Goal: Task Accomplishment & Management: Complete application form

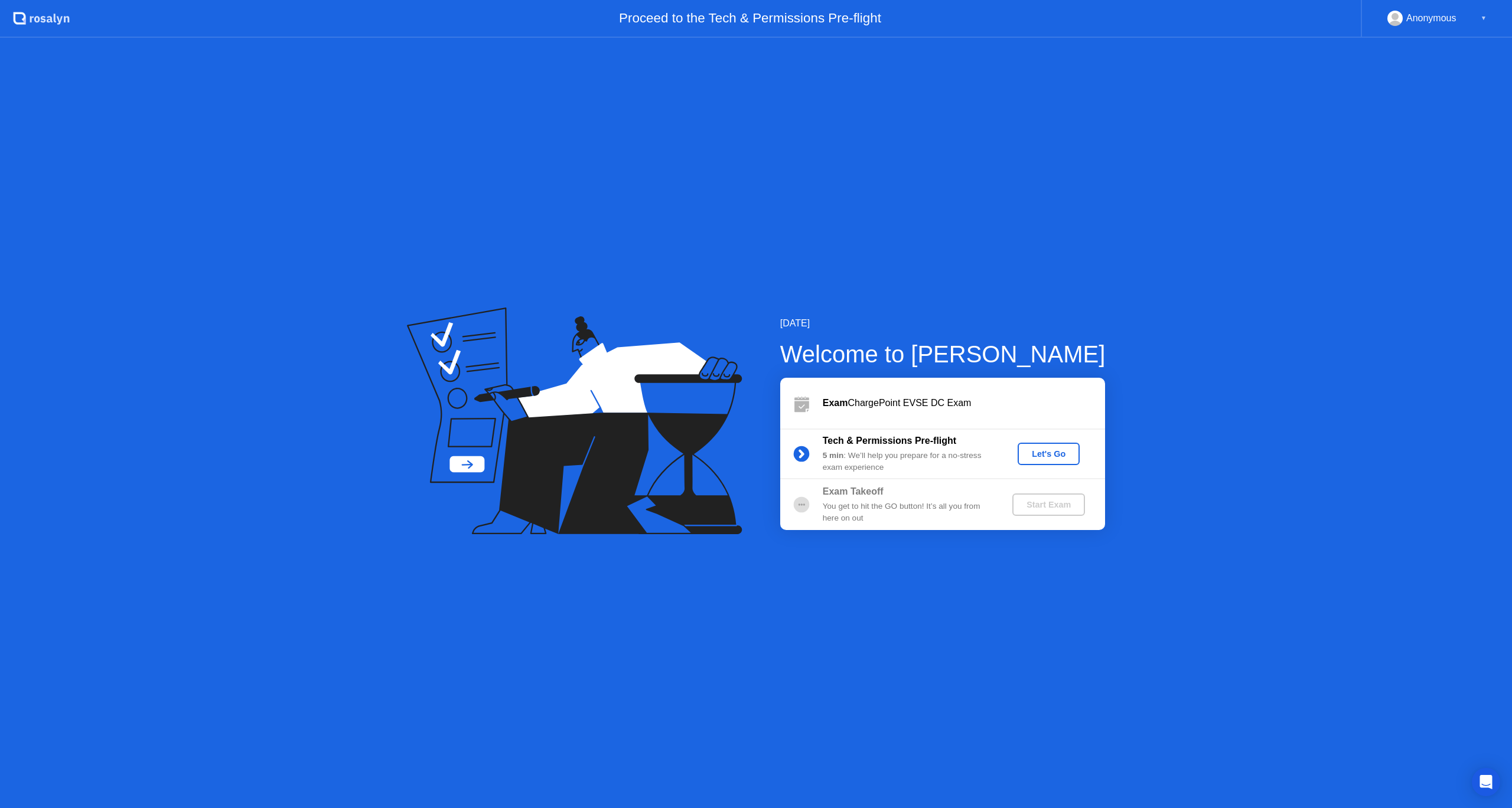
click at [1046, 451] on div "Let's Go" at bounding box center [1048, 454] width 53 height 9
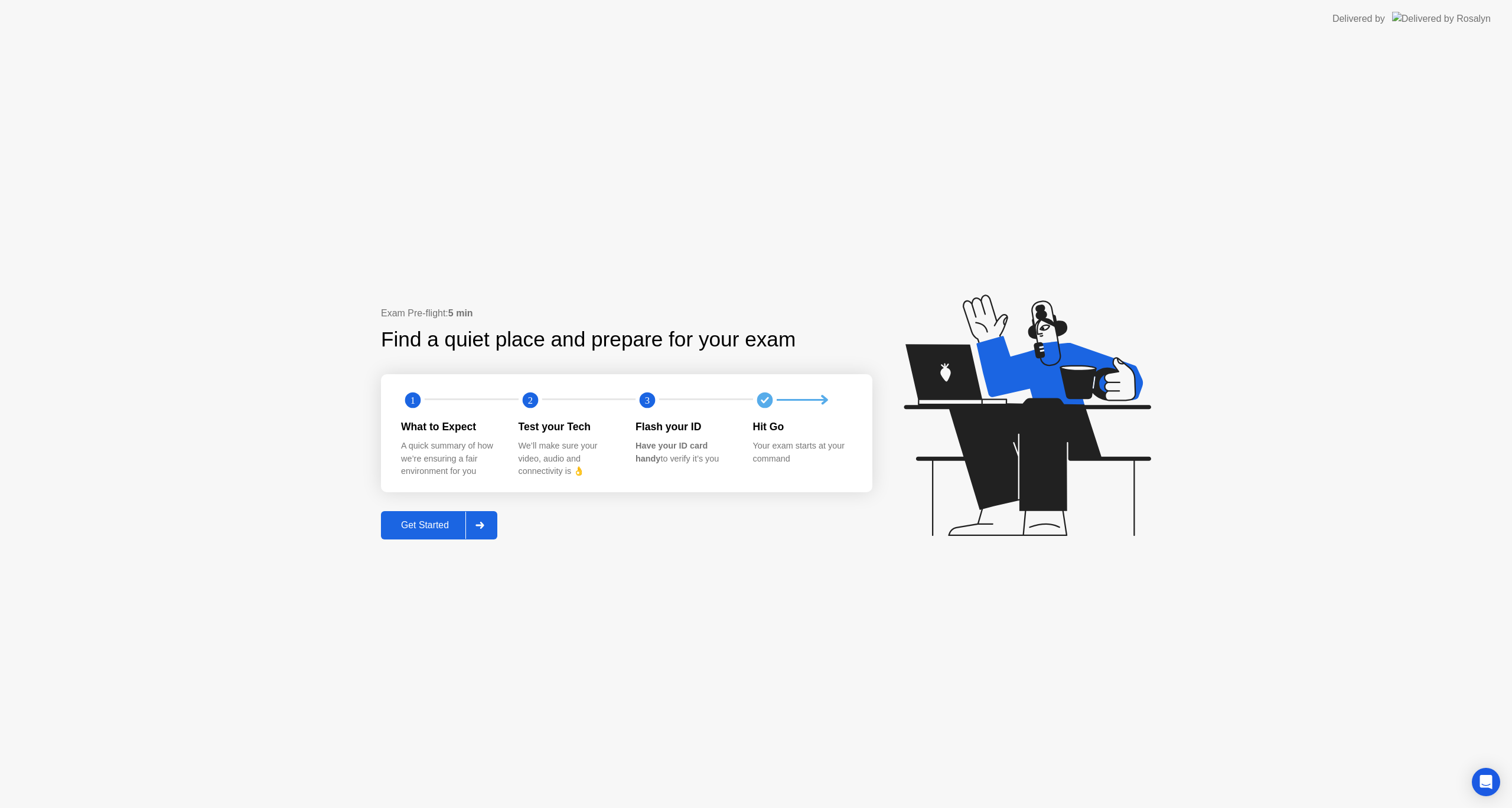
click at [412, 522] on div "Get Started" at bounding box center [425, 525] width 81 height 10
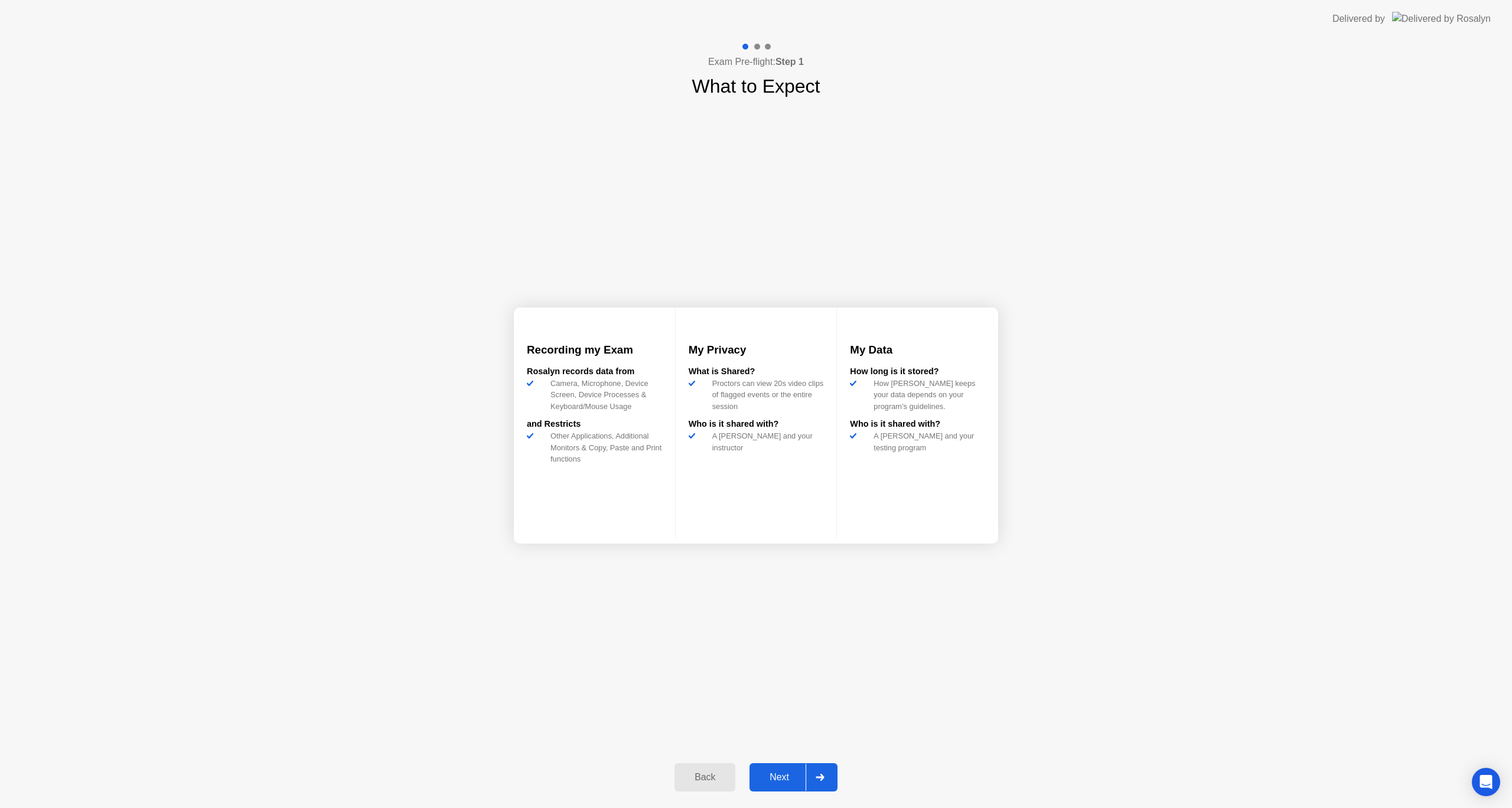
click at [794, 772] on div "Next" at bounding box center [779, 777] width 53 height 10
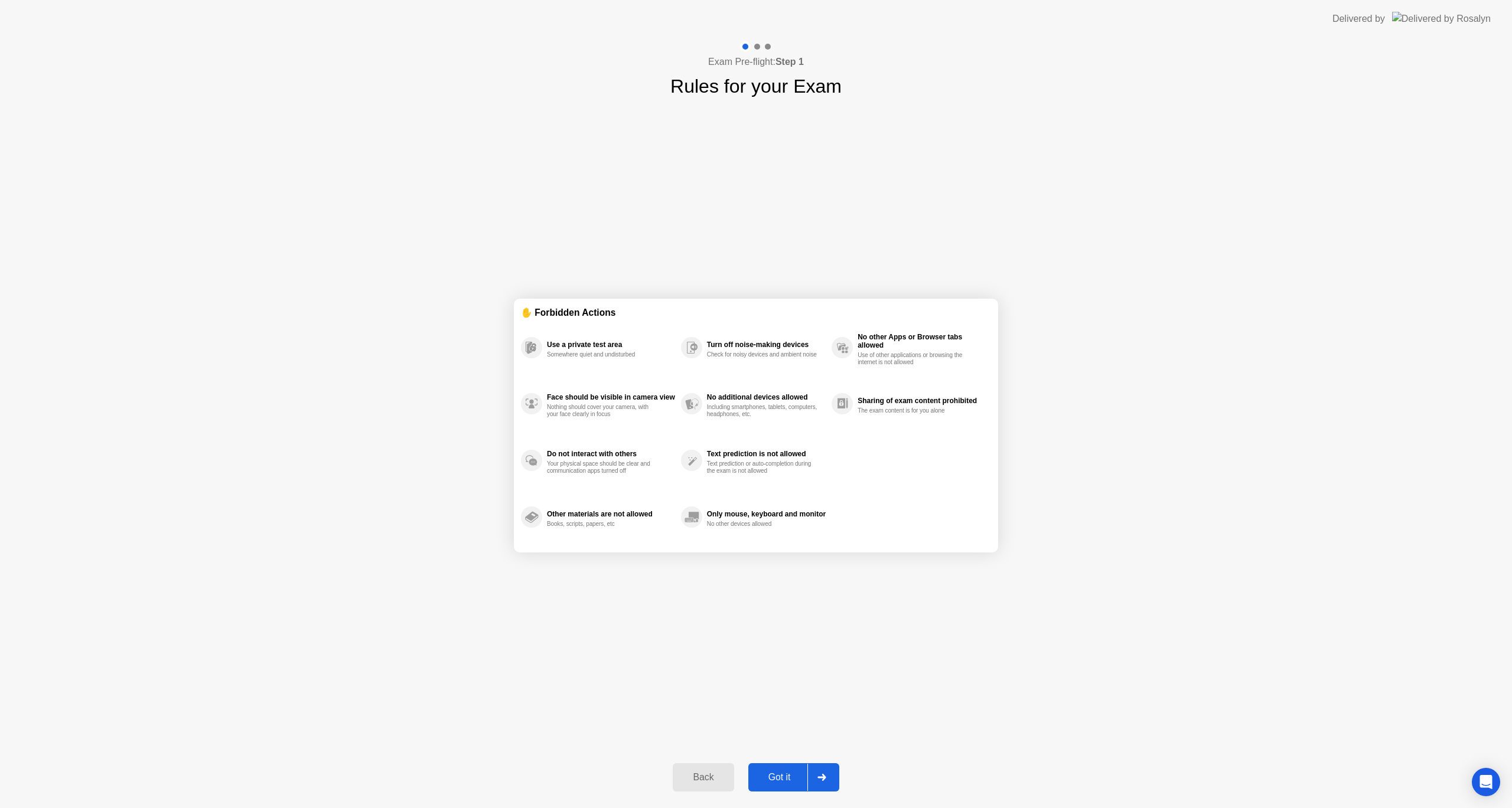
click at [794, 775] on div "Got it" at bounding box center [780, 777] width 55 height 10
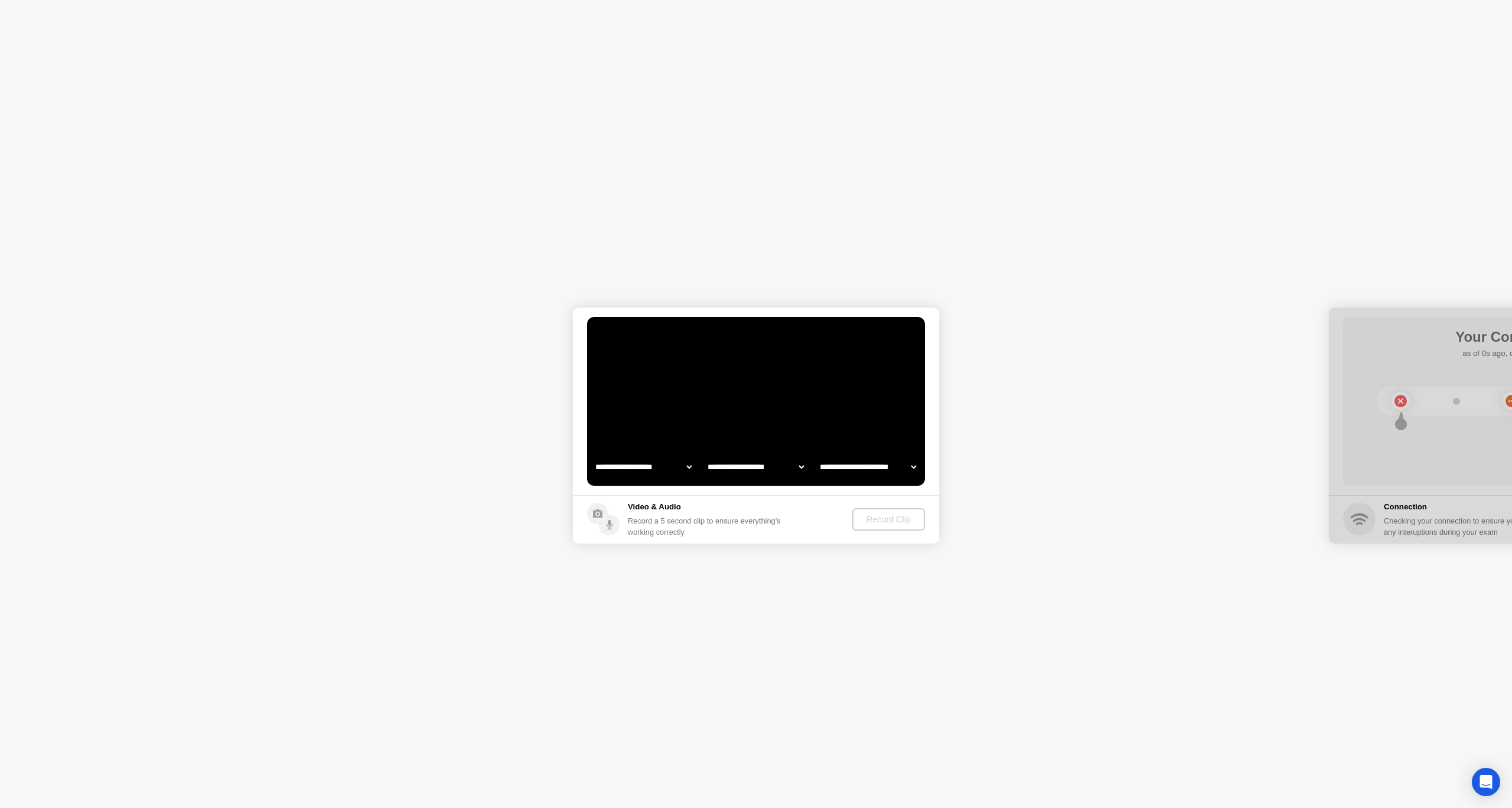
select select "**********"
select select "*******"
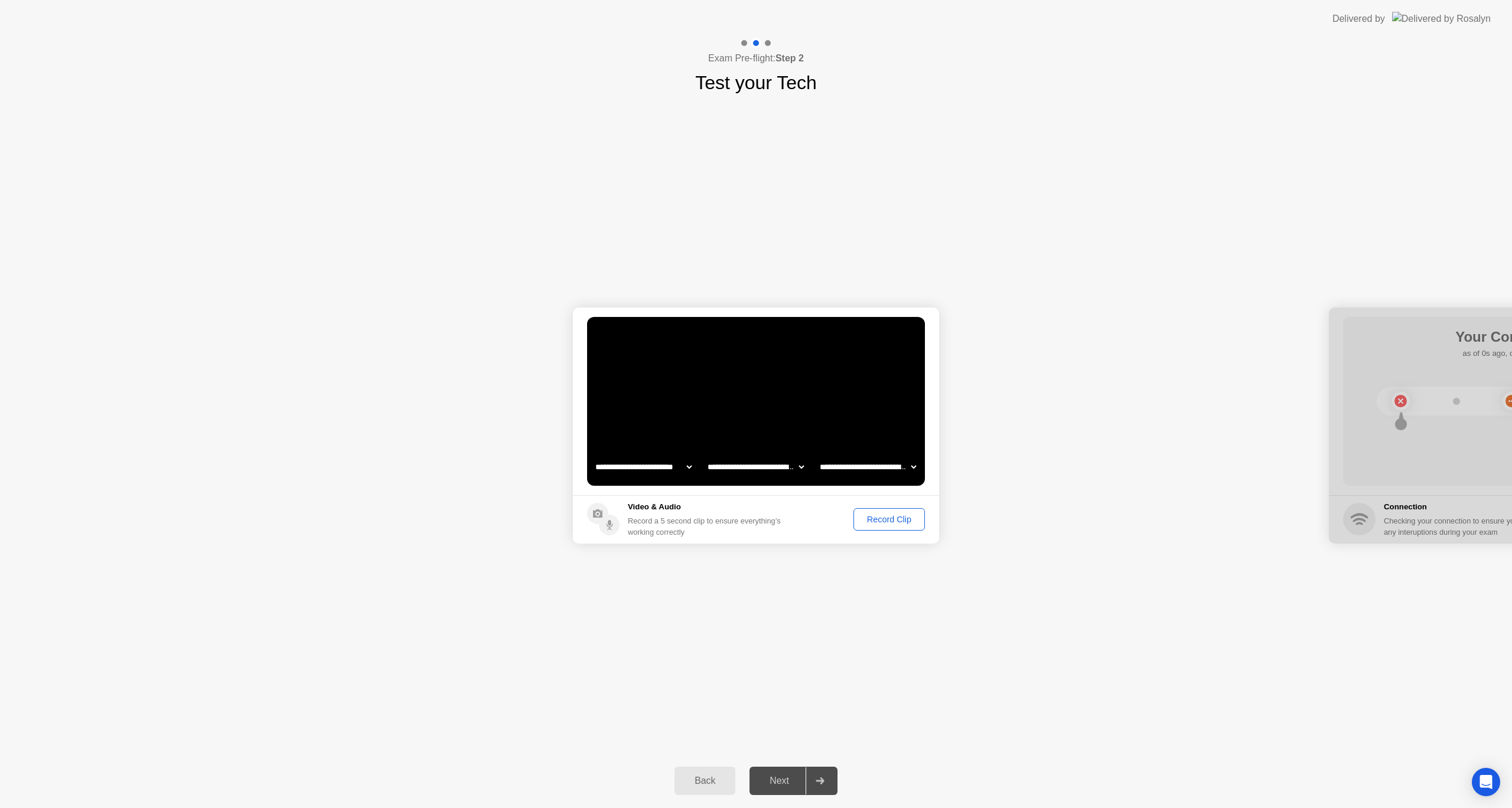
click at [875, 524] on div "Record Clip" at bounding box center [889, 520] width 63 height 9
click at [840, 519] on div "Replay Clip" at bounding box center [824, 520] width 77 height 9
click at [784, 780] on div "Next" at bounding box center [779, 780] width 53 height 10
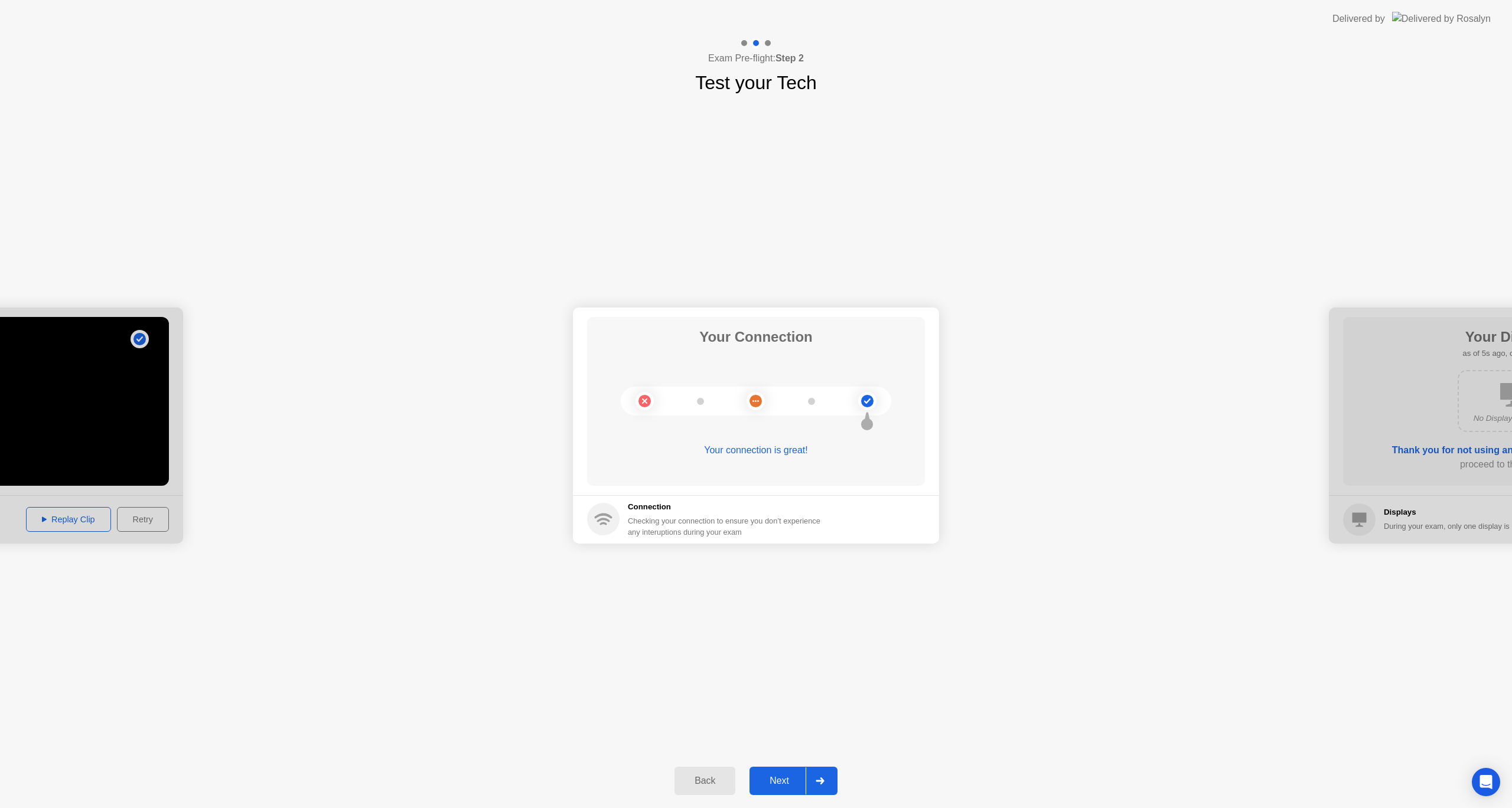
click at [776, 769] on button "Next" at bounding box center [793, 781] width 88 height 28
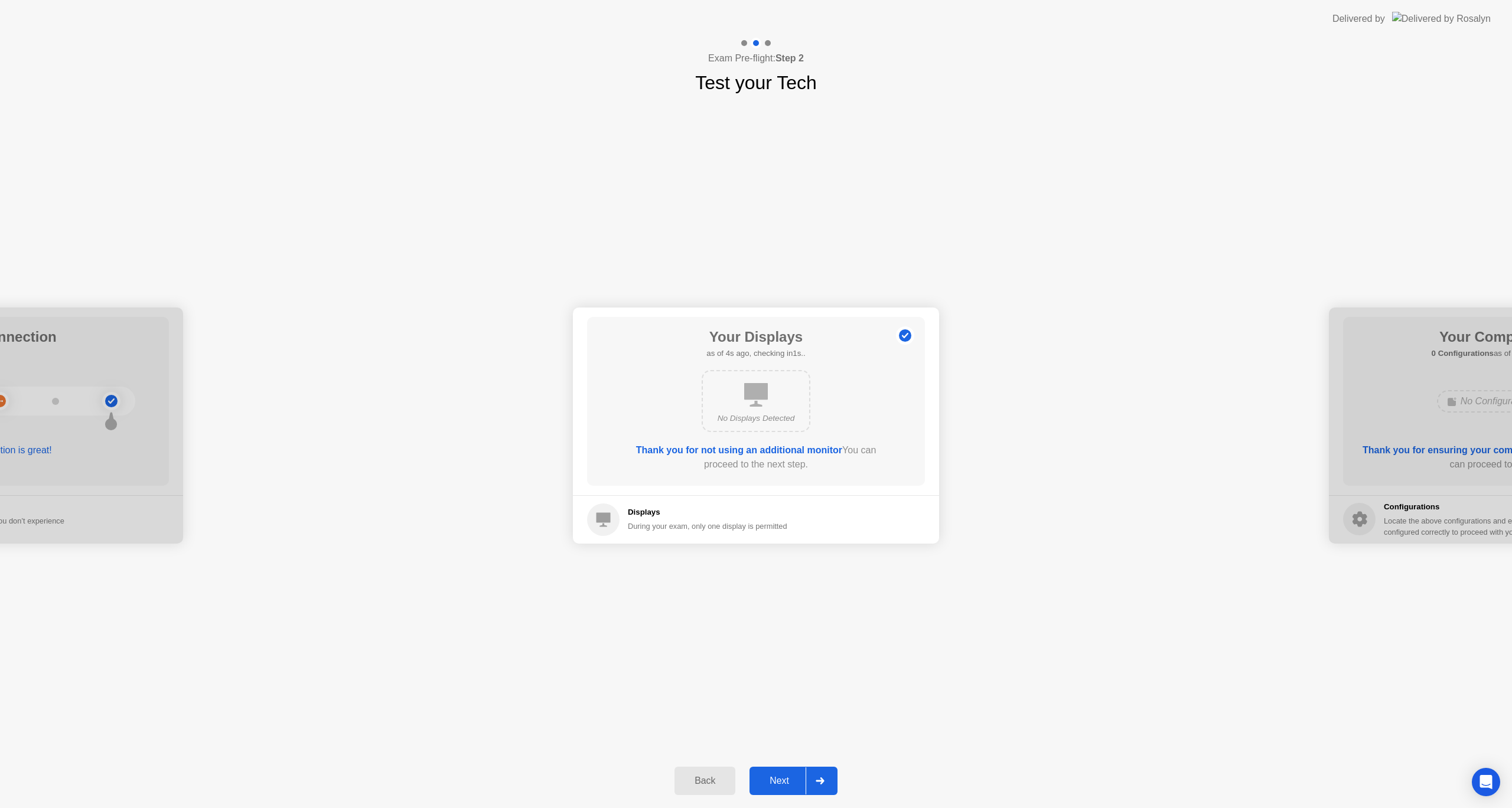
click at [782, 783] on div "Next" at bounding box center [779, 780] width 53 height 10
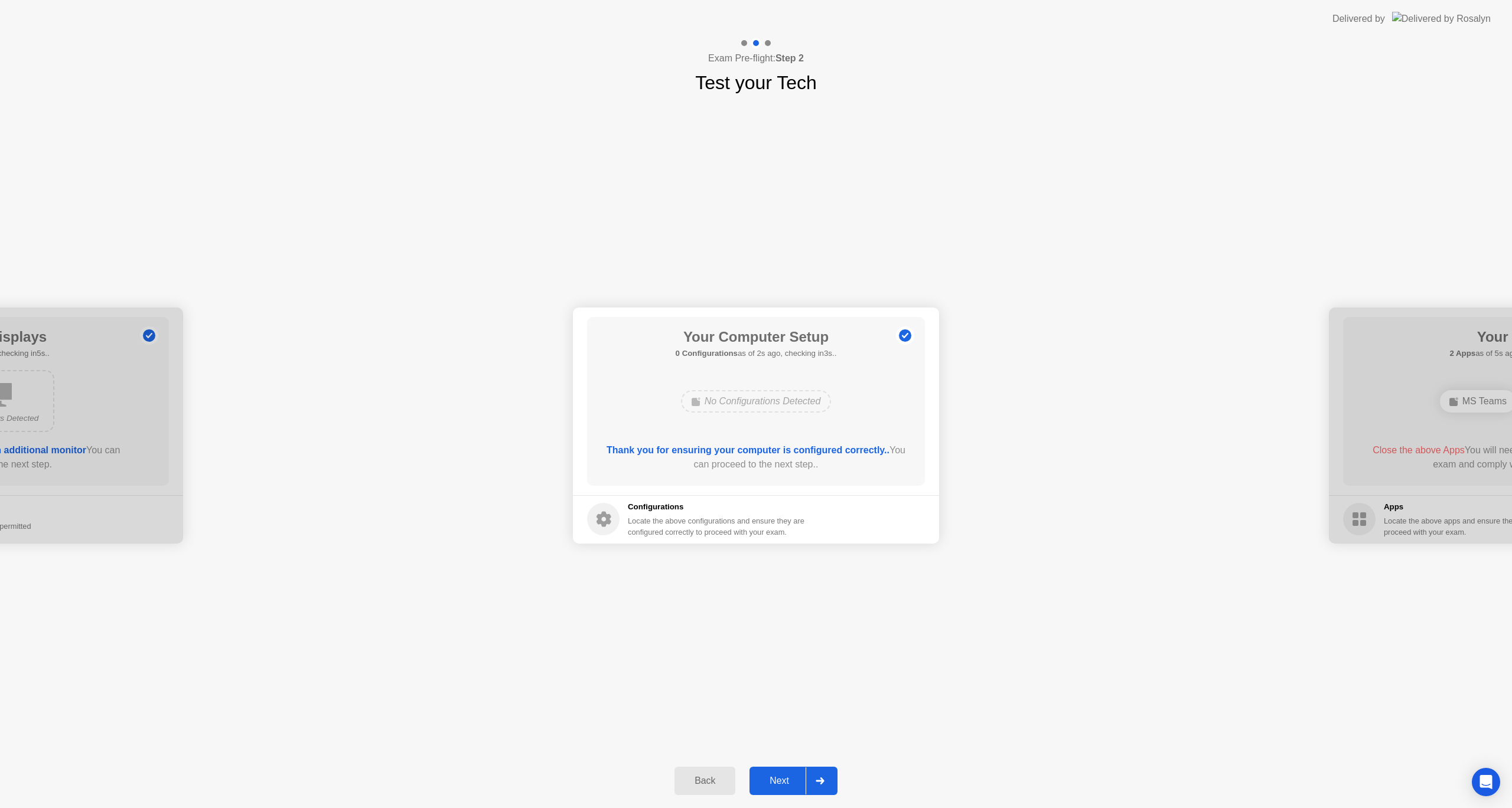
click at [775, 780] on div "Next" at bounding box center [779, 780] width 53 height 10
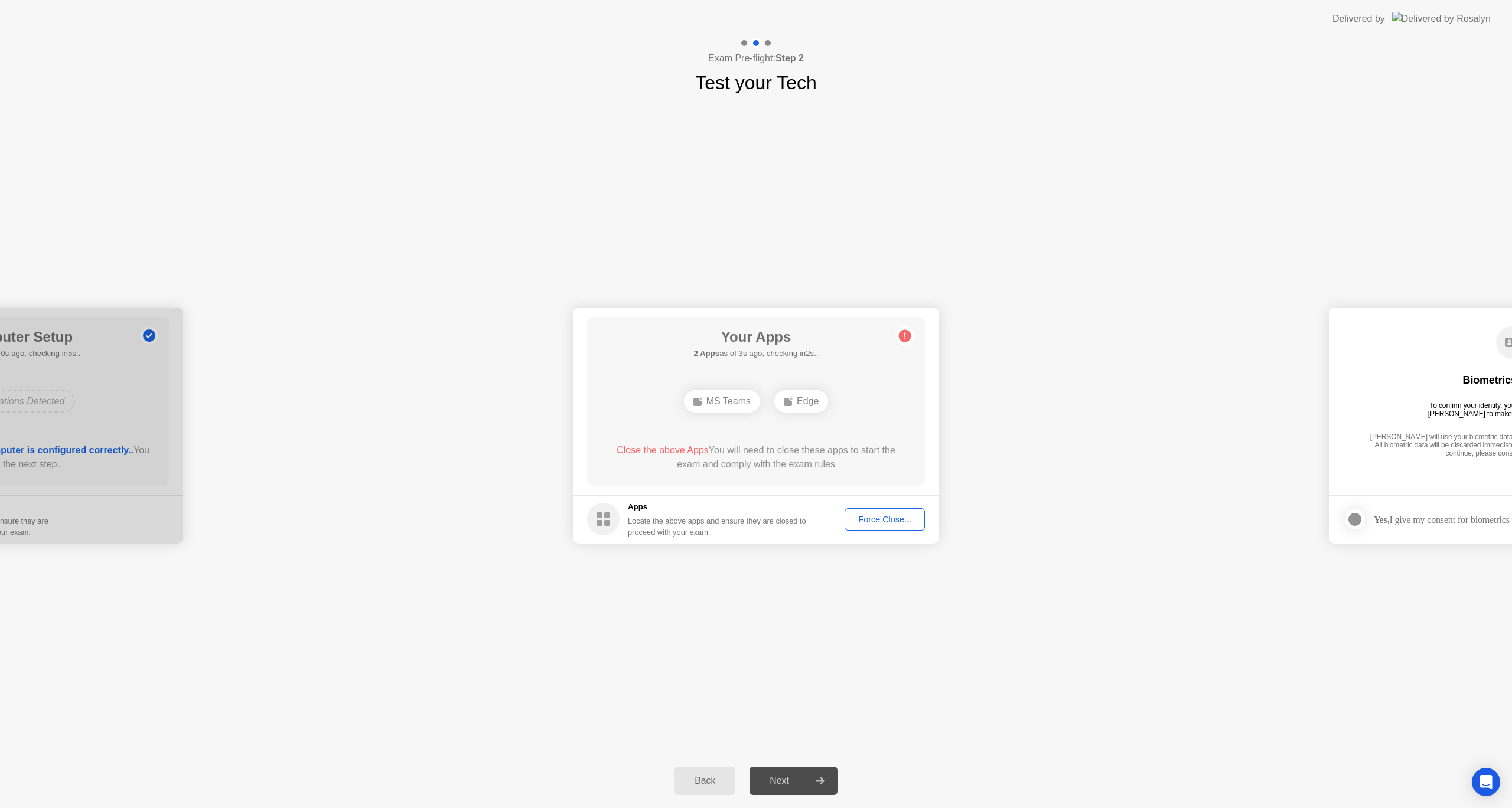
click at [876, 515] on div "Force Close..." at bounding box center [884, 520] width 72 height 9
click at [881, 522] on div "Force Close..." at bounding box center [884, 520] width 72 height 9
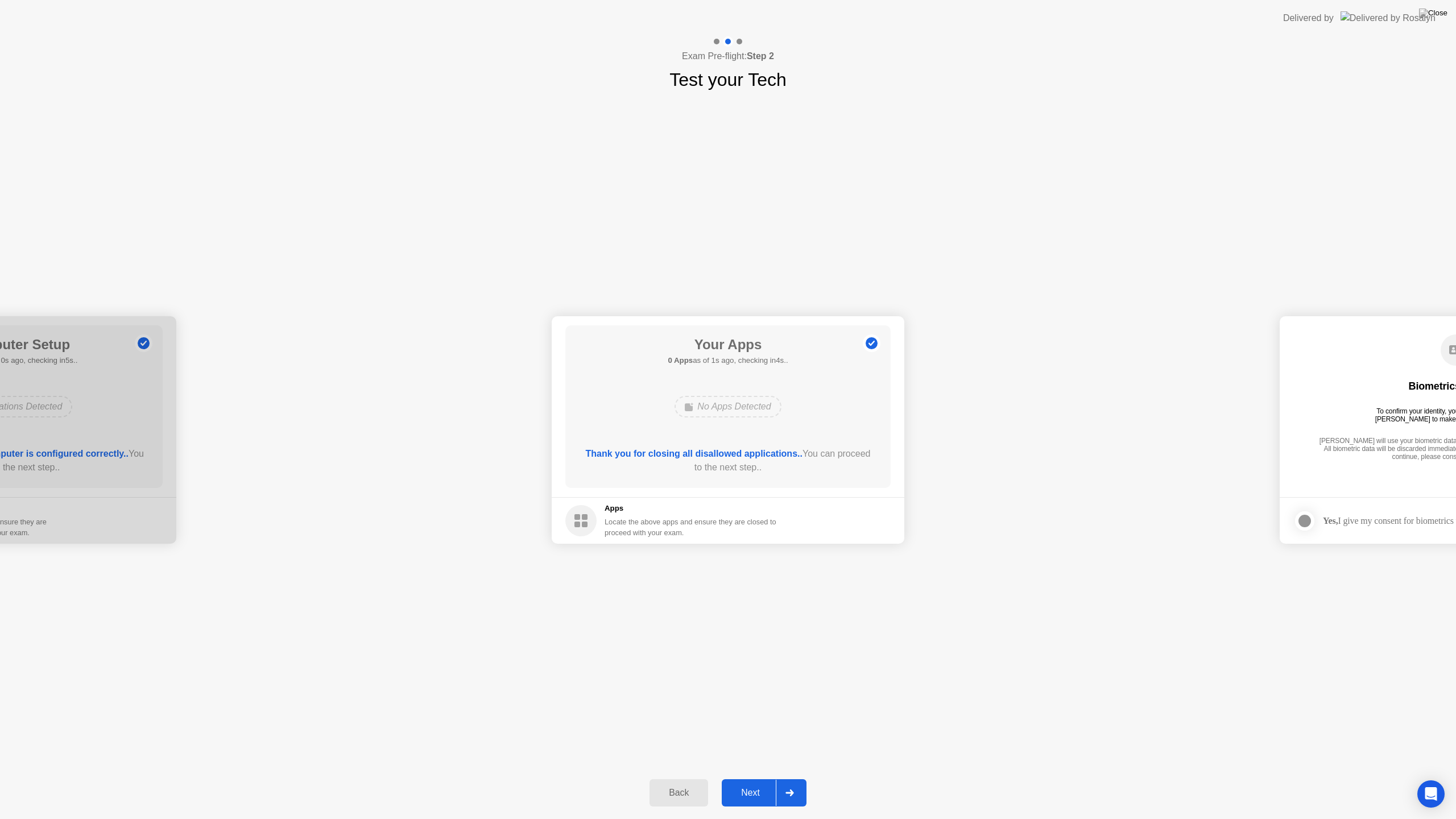
click at [761, 778] on div "Next" at bounding box center [750, 792] width 51 height 10
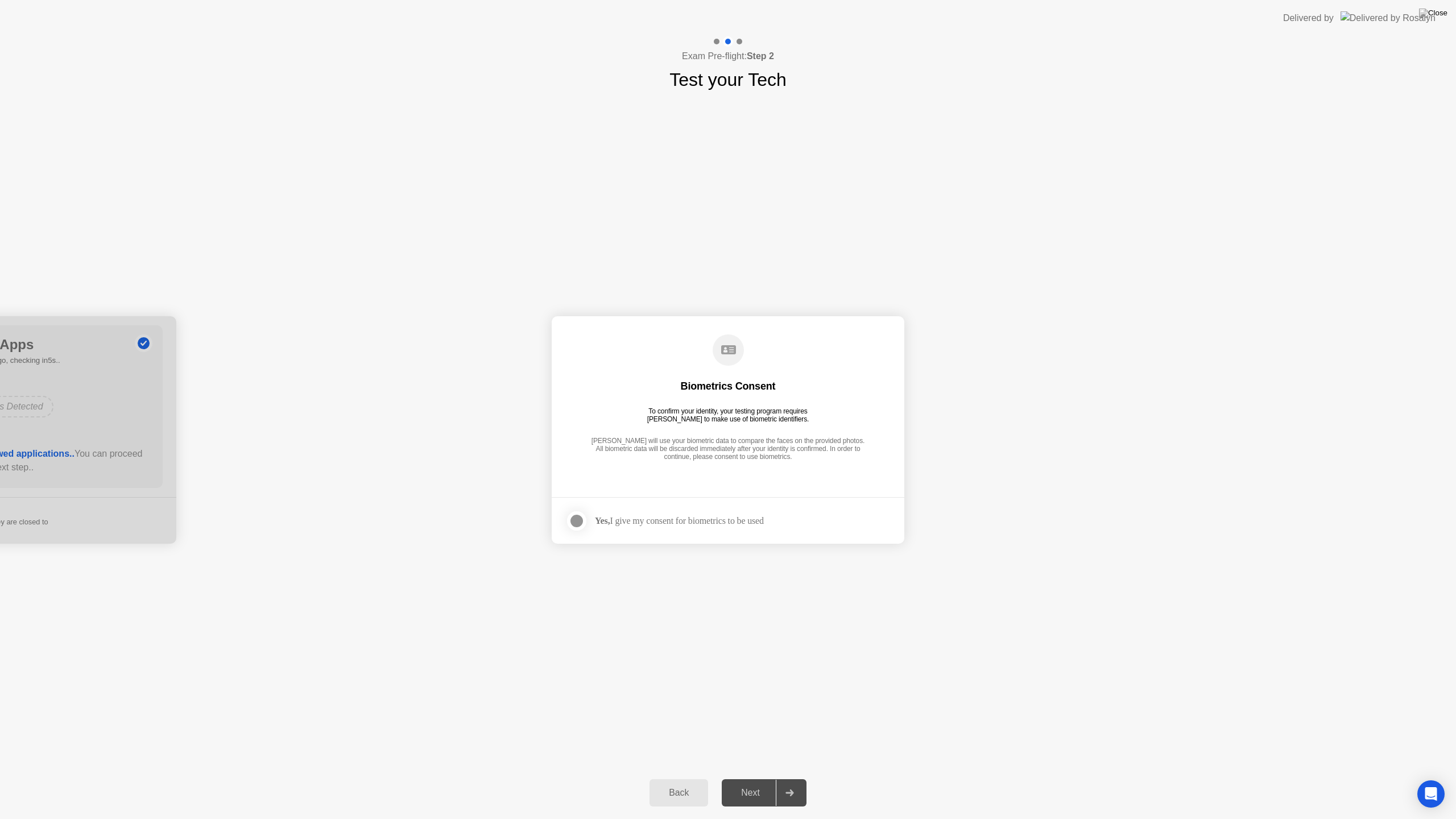
drag, startPoint x: 588, startPoint y: 521, endPoint x: 581, endPoint y: 520, distance: 7.1
click at [587, 521] on label at bounding box center [580, 520] width 30 height 23
click at [751, 778] on div "Next" at bounding box center [750, 792] width 51 height 10
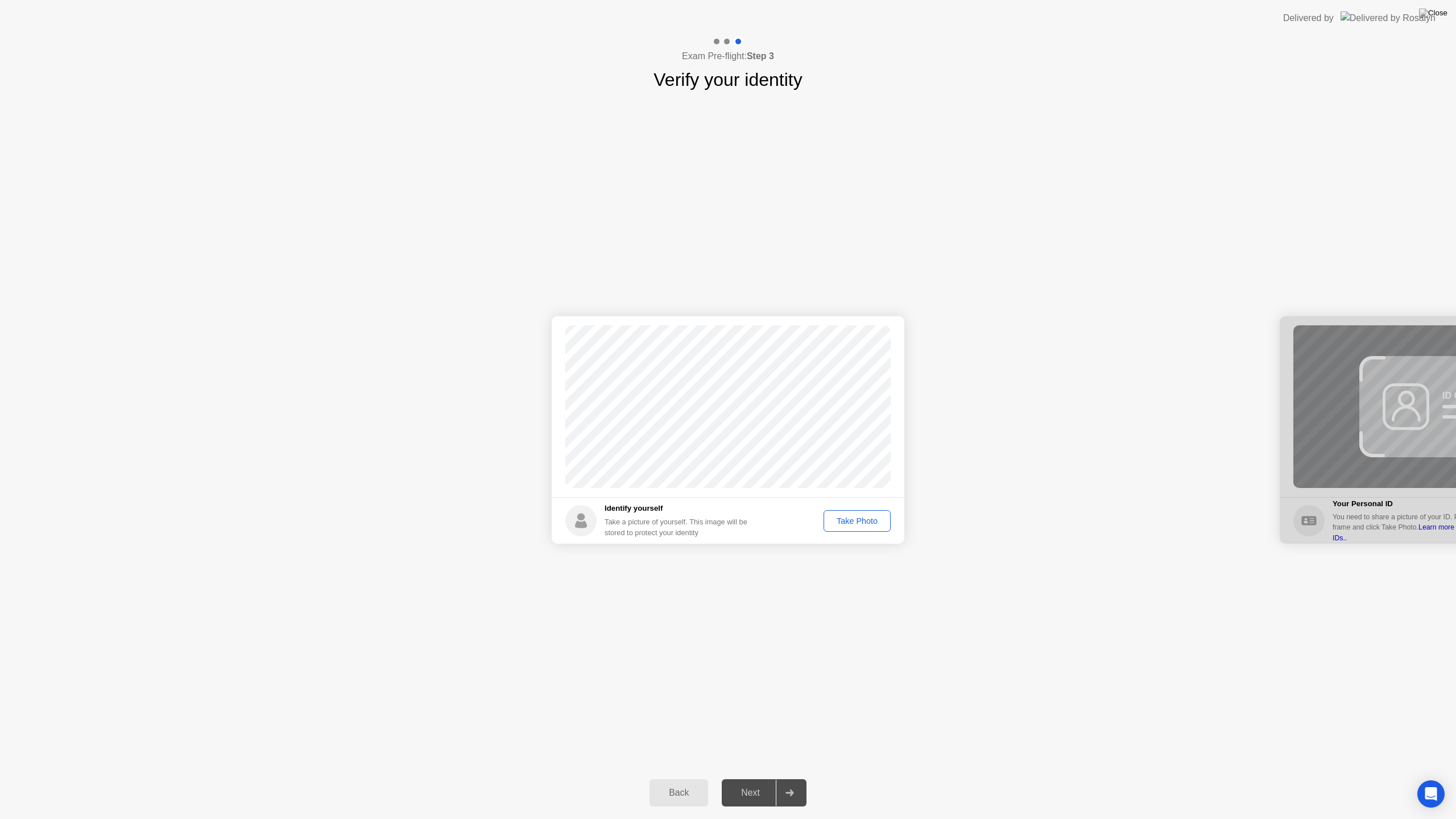
click at [853, 516] on div "Take Photo" at bounding box center [857, 520] width 59 height 9
click at [755, 778] on div "Next" at bounding box center [750, 792] width 51 height 10
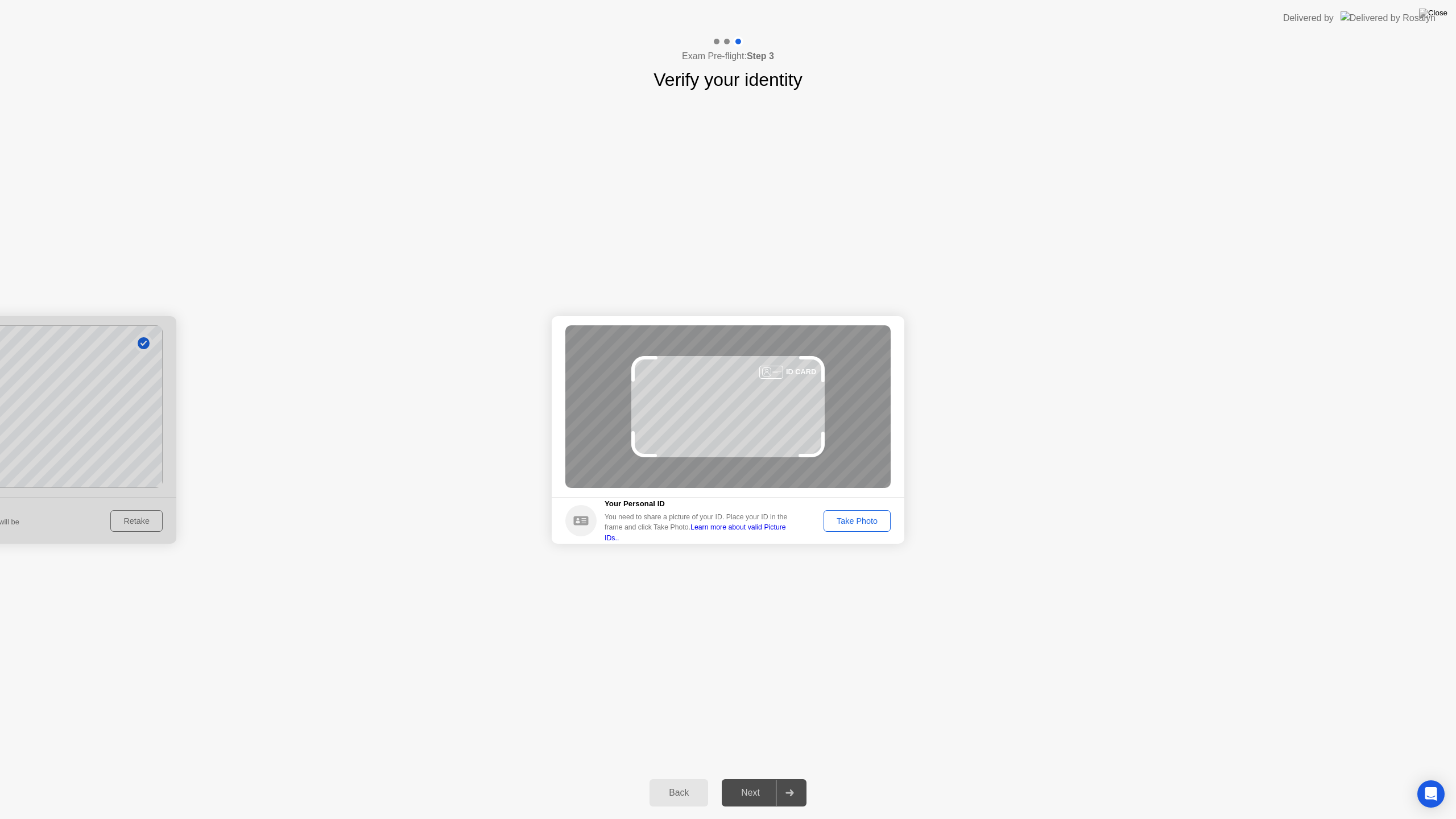
click at [828, 520] on div "Take Photo" at bounding box center [857, 520] width 59 height 9
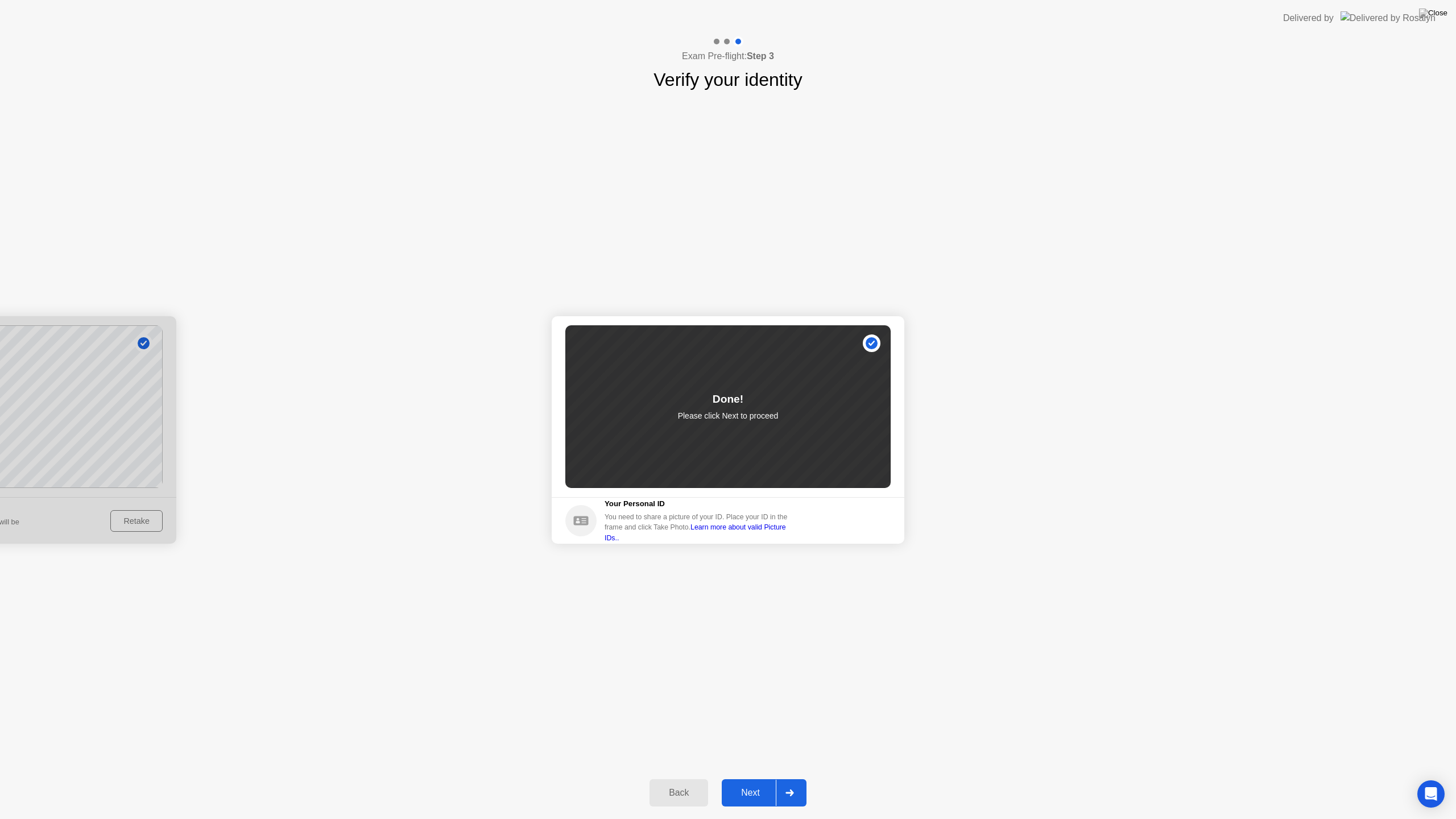
click at [758, 778] on div "Next" at bounding box center [750, 792] width 51 height 10
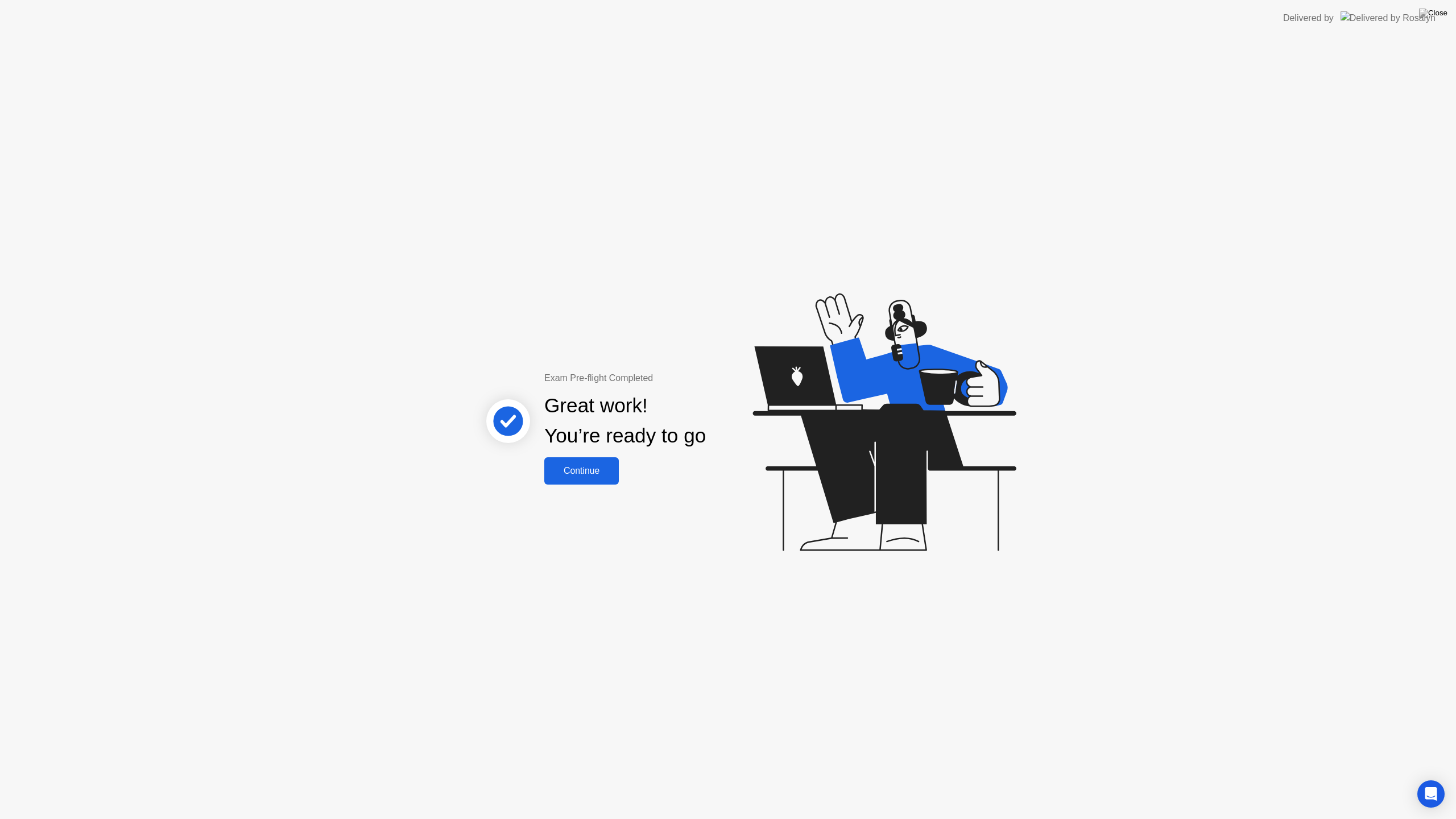
click at [597, 469] on div "Continue" at bounding box center [581, 470] width 68 height 10
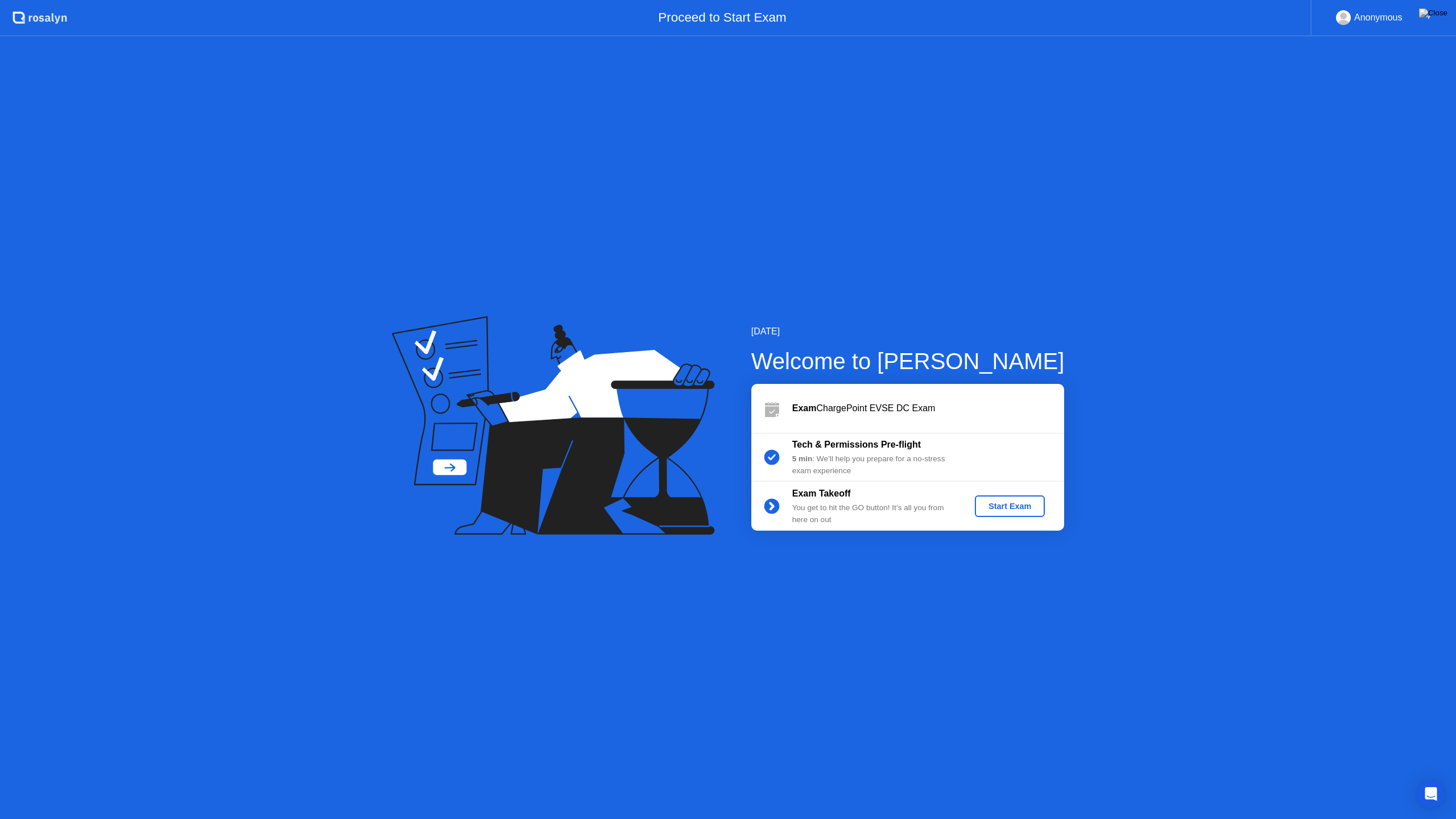
click at [992, 509] on div "Start Exam" at bounding box center [1010, 506] width 61 height 9
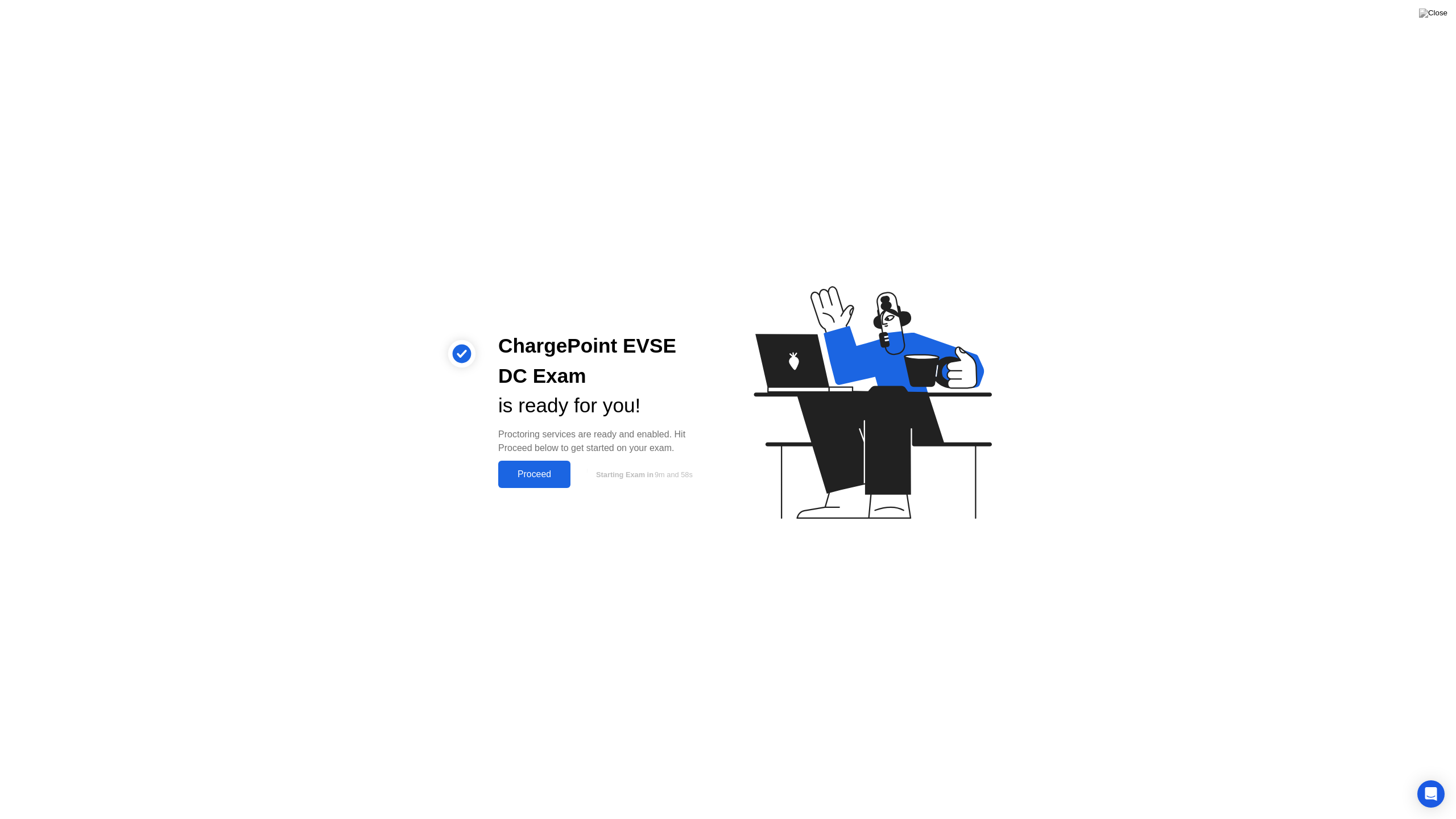
click at [543, 469] on div "Proceed" at bounding box center [534, 473] width 65 height 10
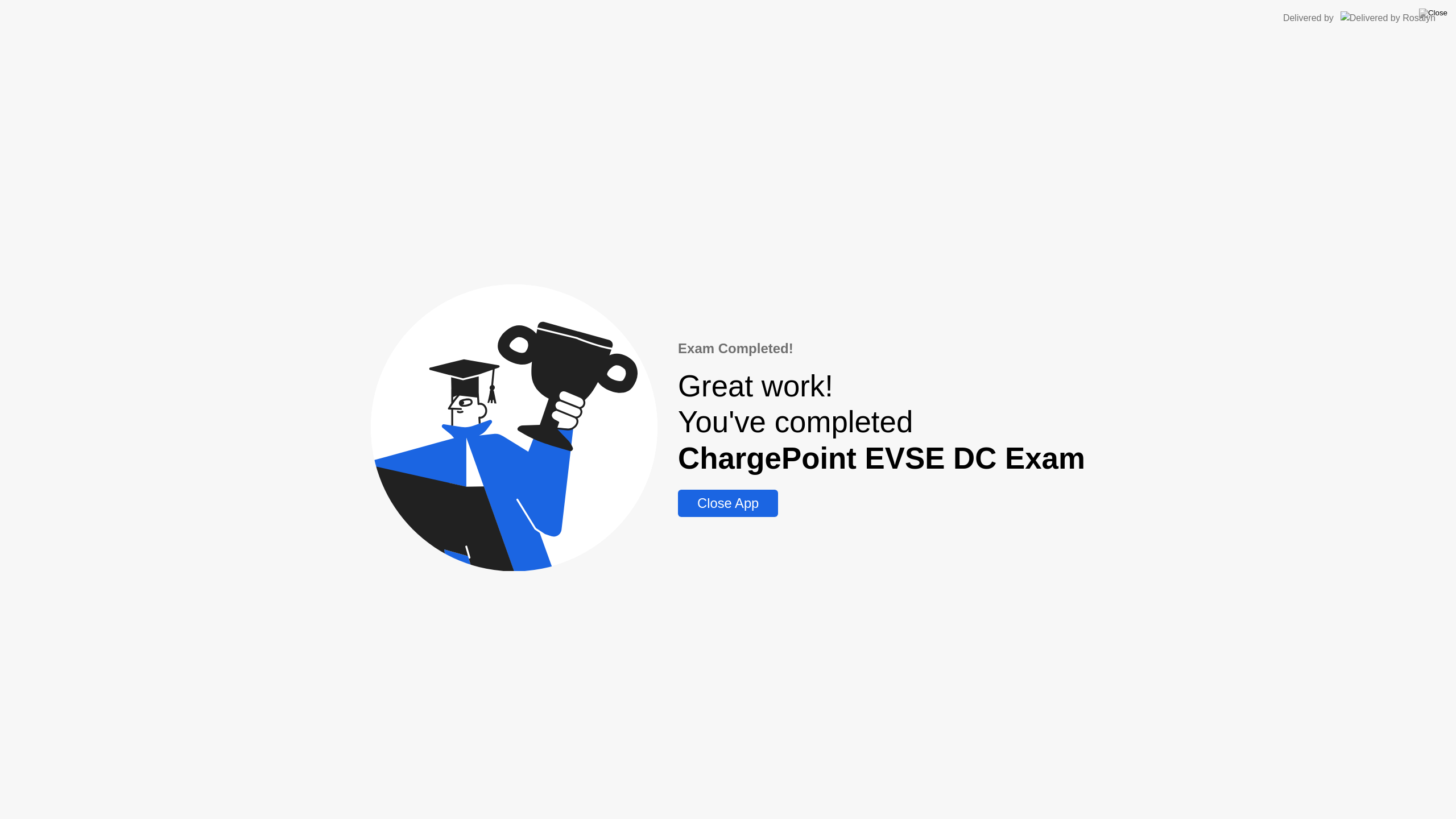
click at [746, 501] on div "Close App" at bounding box center [727, 503] width 93 height 16
